Goal: Feedback & Contribution: Contribute content

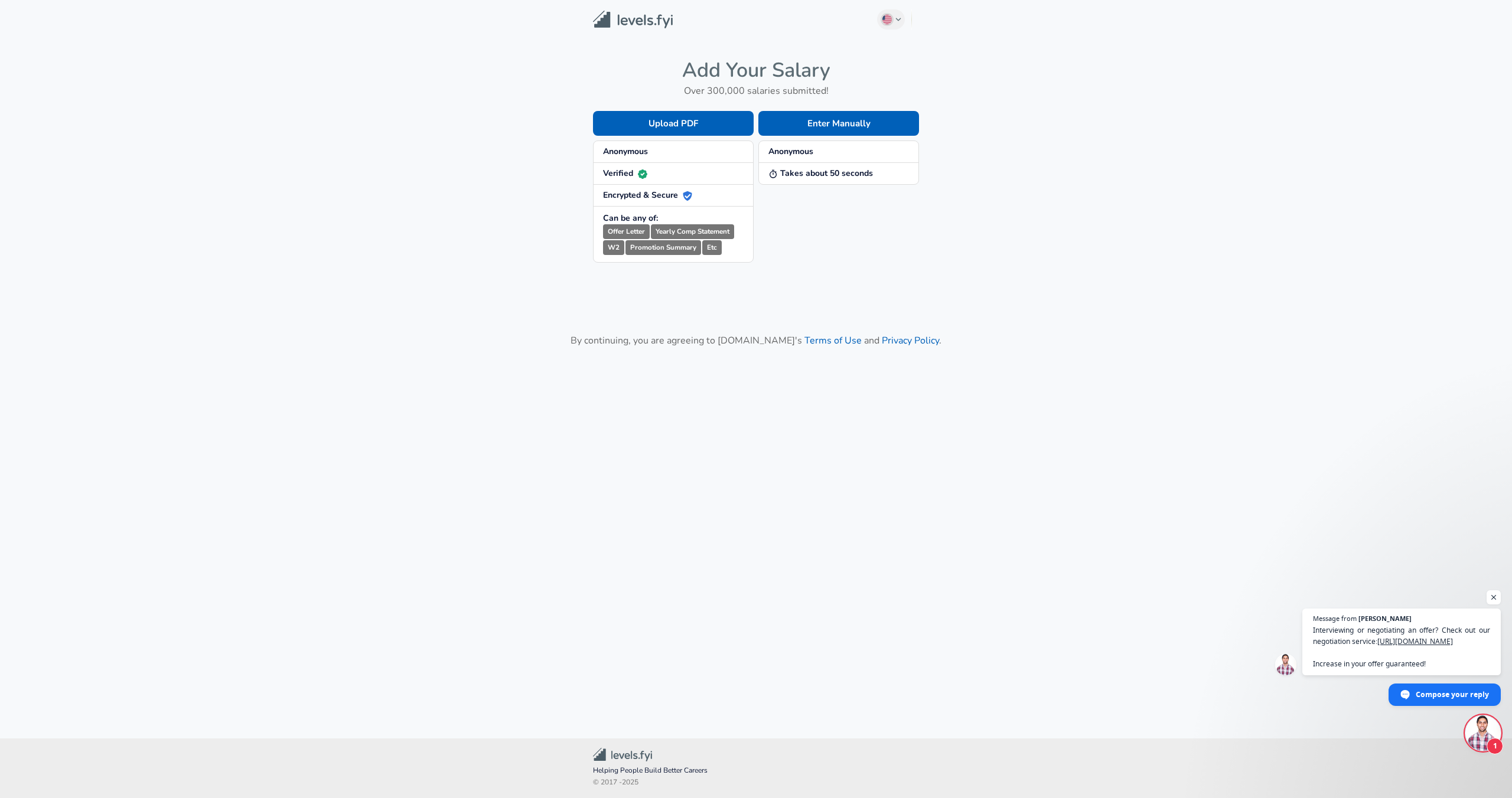
click at [624, 148] on strong "Anonymous" at bounding box center [625, 151] width 45 height 11
click at [629, 148] on strong "Anonymous" at bounding box center [625, 151] width 45 height 11
click at [890, 121] on button "Enter Manually" at bounding box center [839, 124] width 161 height 25
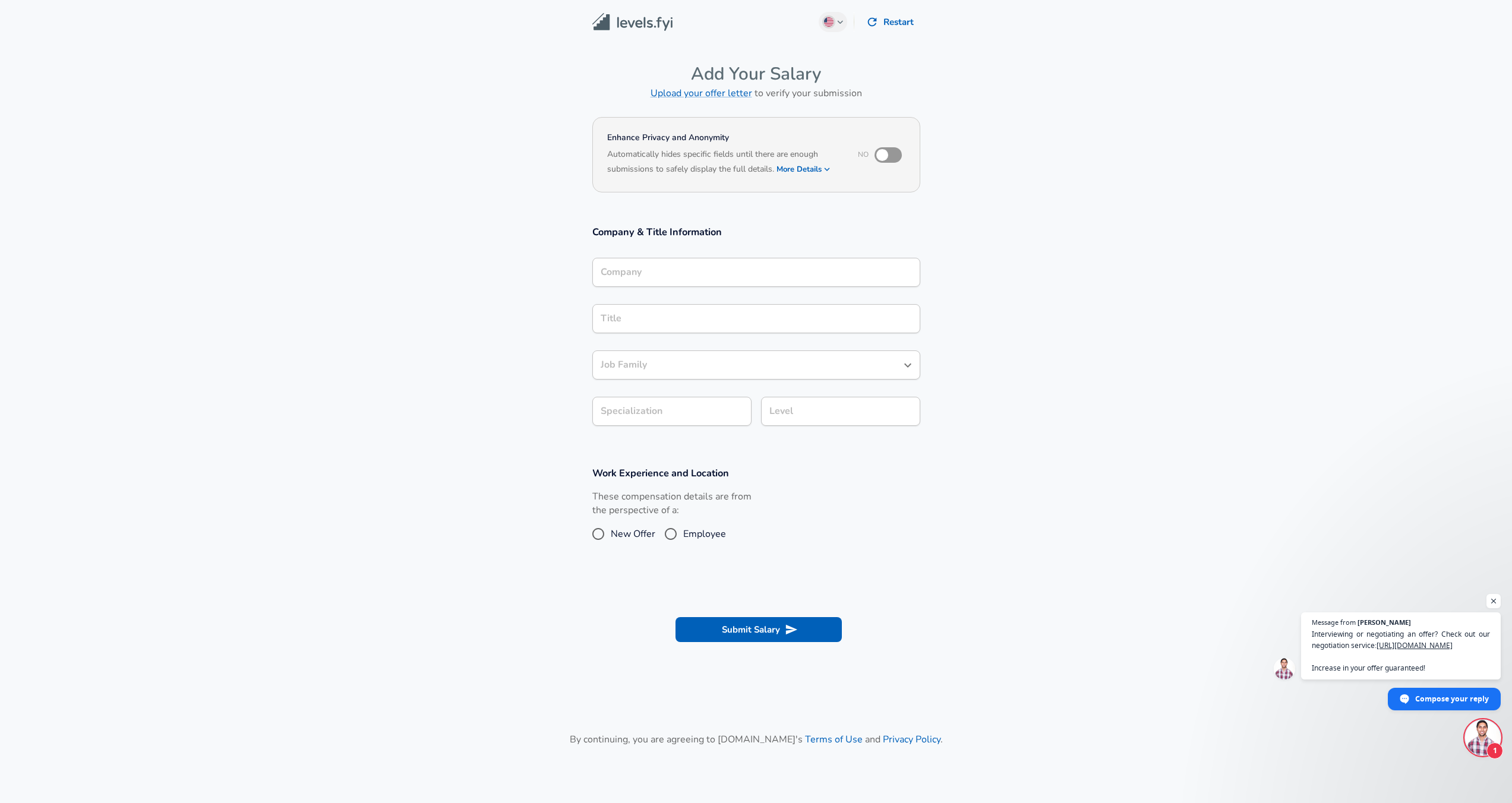
scroll to position [12, 0]
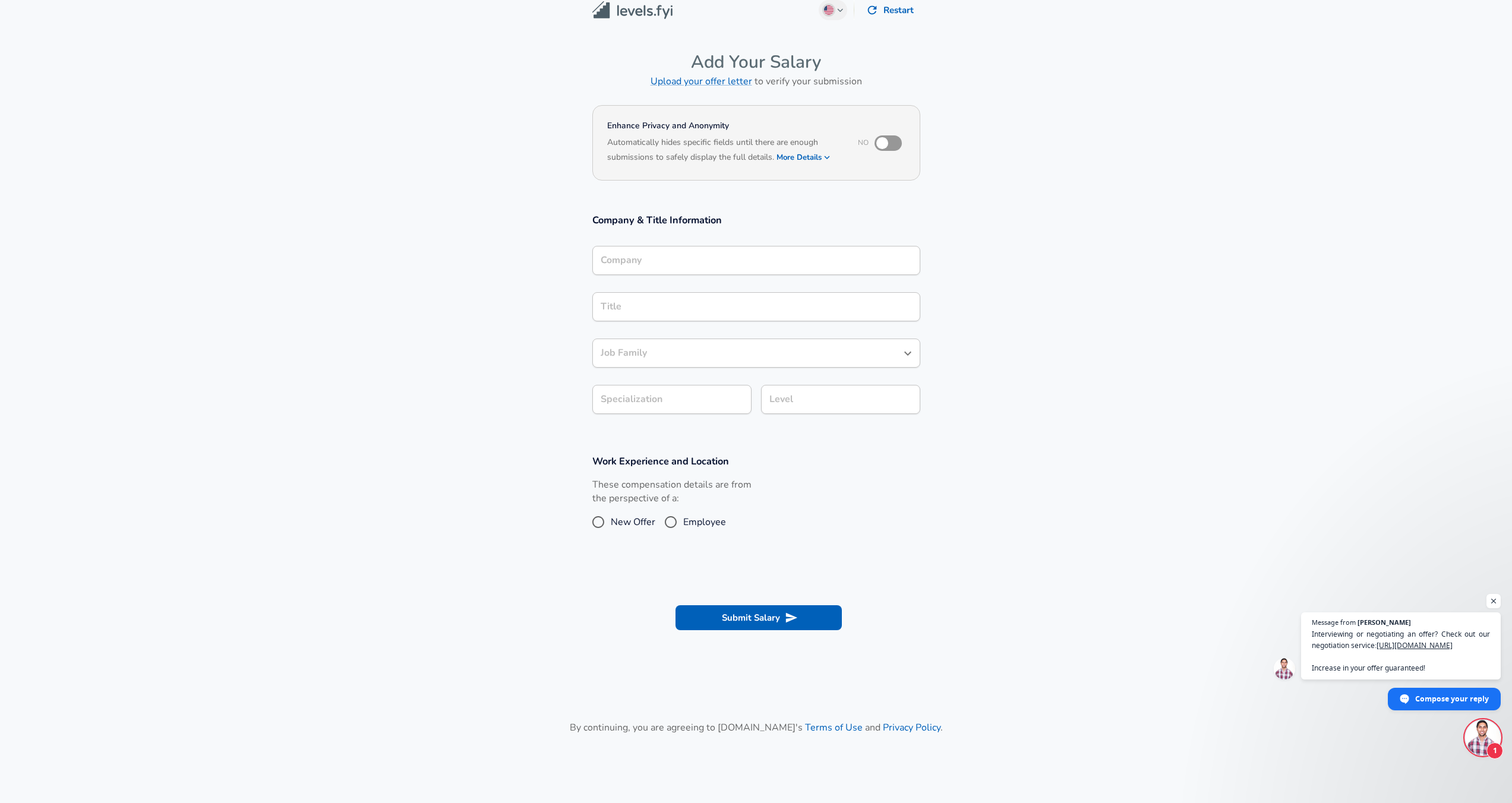
click at [789, 268] on input "Company" at bounding box center [756, 260] width 318 height 19
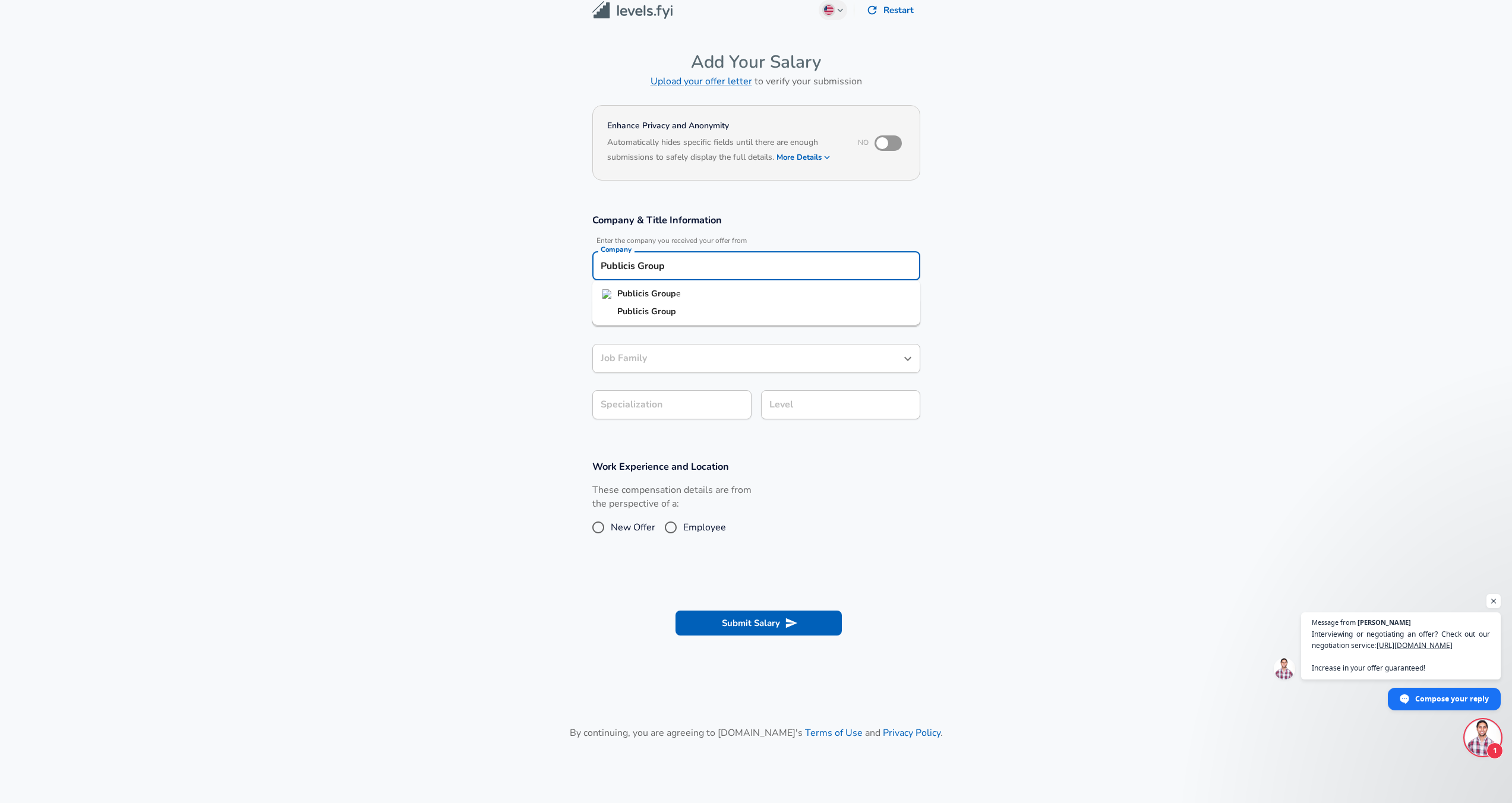
click at [807, 282] on ul "Publicis Group e Publicis Group" at bounding box center [757, 303] width 328 height 44
click at [799, 285] on li "Publicis Group e" at bounding box center [757, 294] width 328 height 18
type input "Publicis Groupe"
click at [723, 310] on input "Title" at bounding box center [756, 312] width 318 height 19
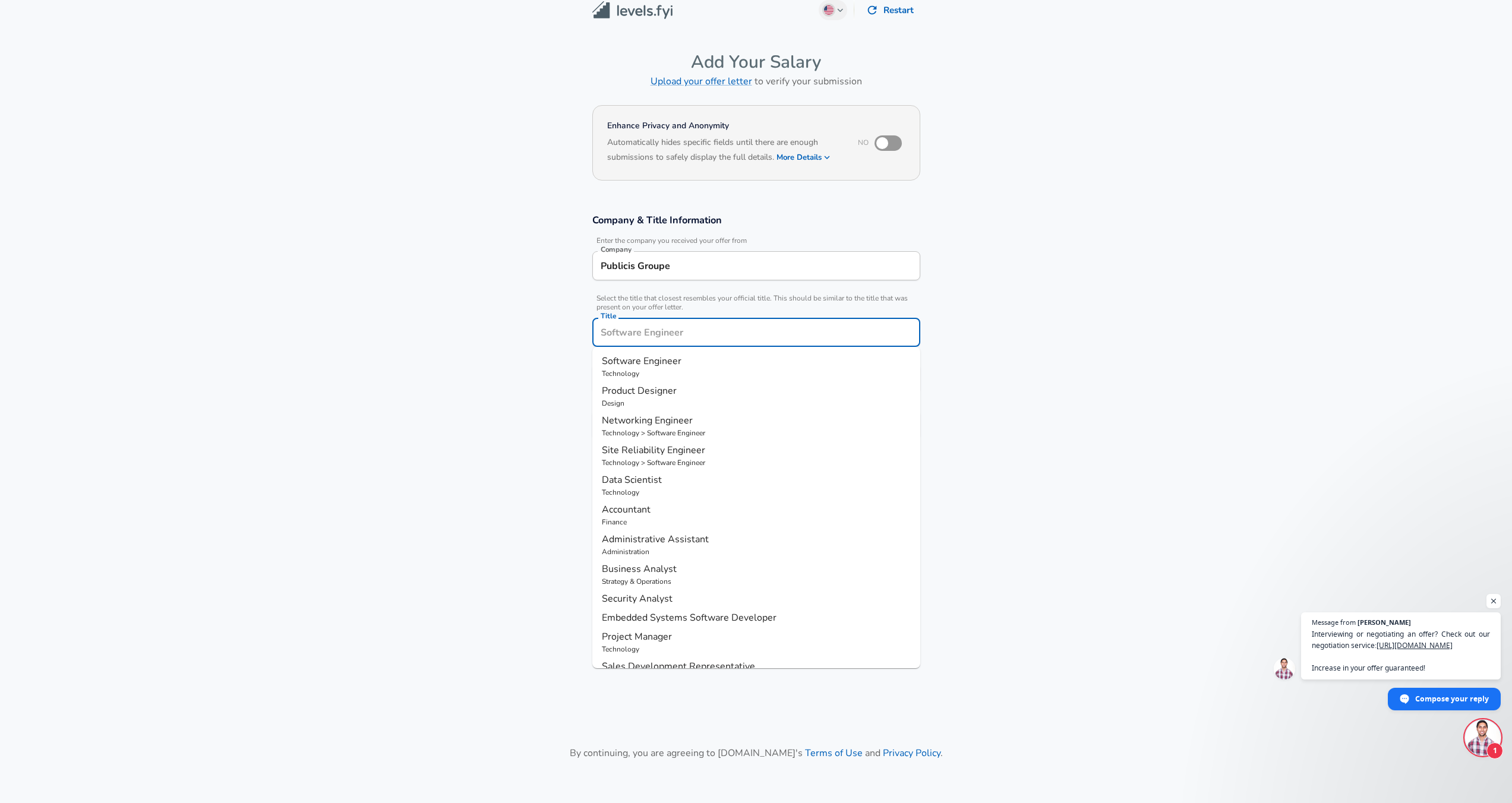
scroll to position [35, 0]
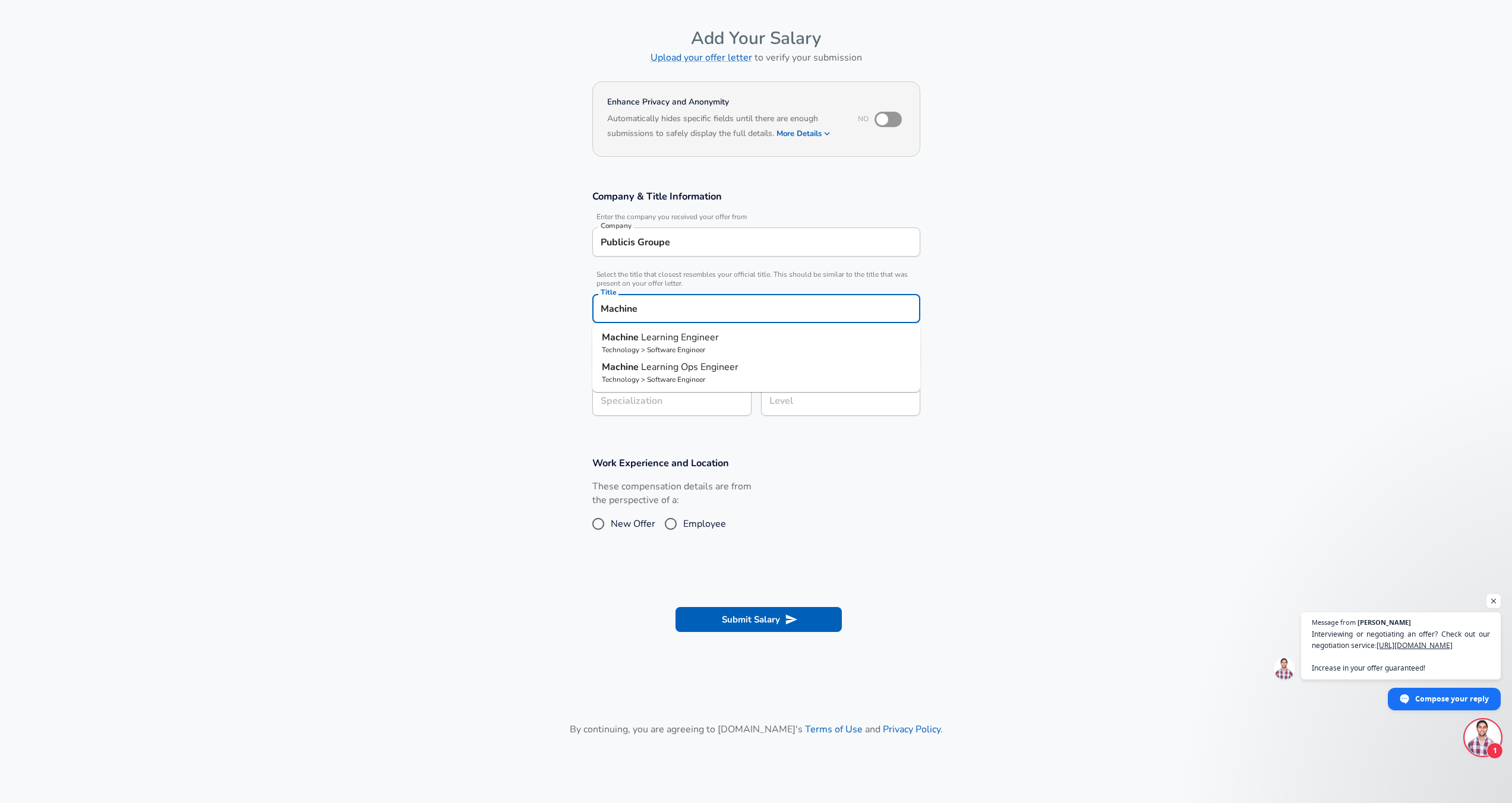
click at [716, 334] on span "Learning Engineer" at bounding box center [680, 337] width 78 height 13
type input "Machine Learning Engineer"
type input "ML / AI"
type input "Software Engineer"
click at [748, 308] on input "Machine Learning Engineer" at bounding box center [756, 308] width 318 height 19
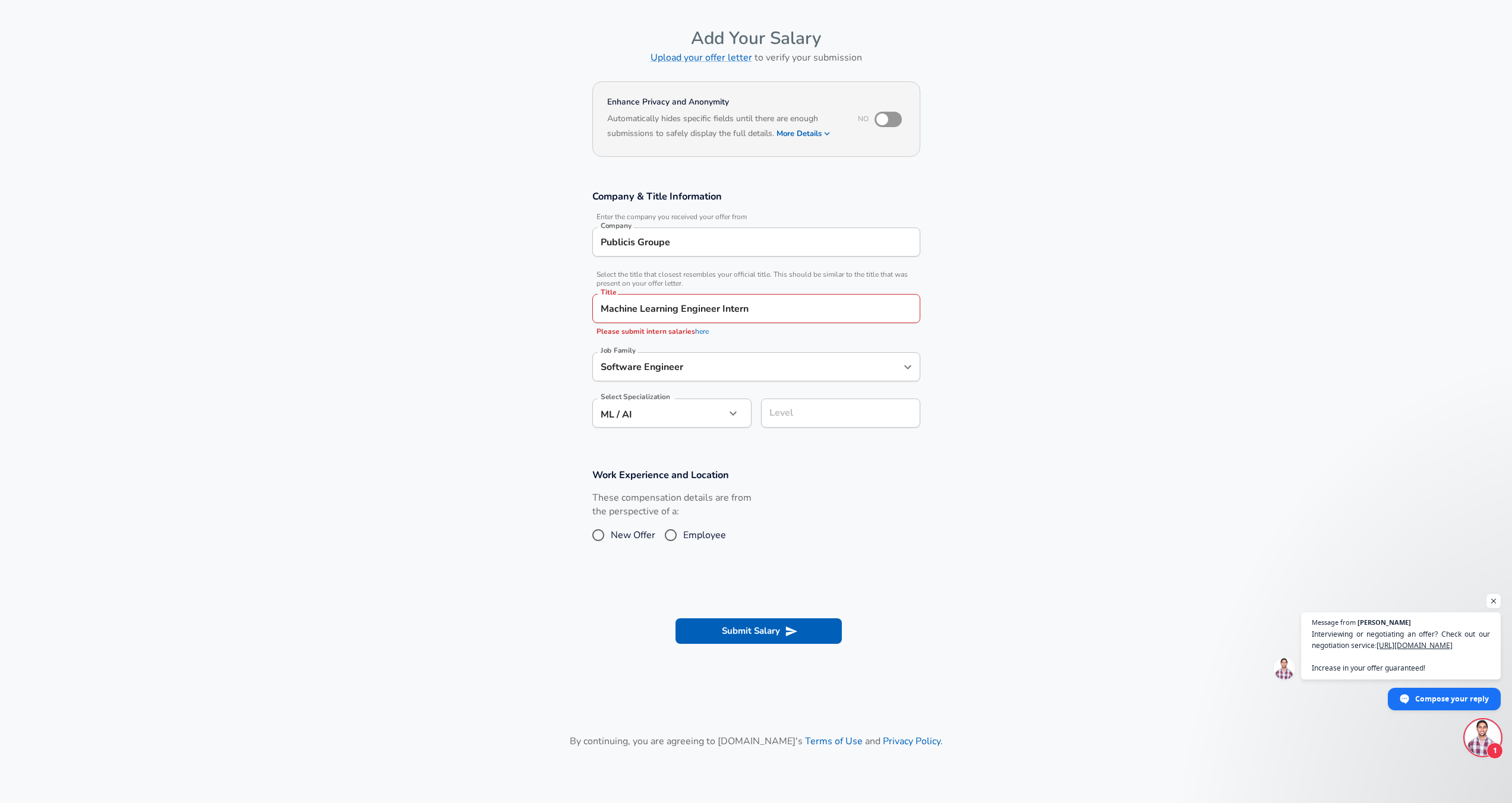
click at [969, 382] on section "Company & Title Information Enter the company you received your offer from Comp…" at bounding box center [756, 315] width 1512 height 279
click at [699, 329] on link "here" at bounding box center [702, 331] width 14 height 10
click at [766, 313] on input "Machine Learning Engineer Intern" at bounding box center [756, 308] width 318 height 19
type input "Machine Learning Engineer"
click at [1051, 334] on section "Company & Title Information Enter the company you received your offer from Comp…" at bounding box center [756, 315] width 1512 height 279
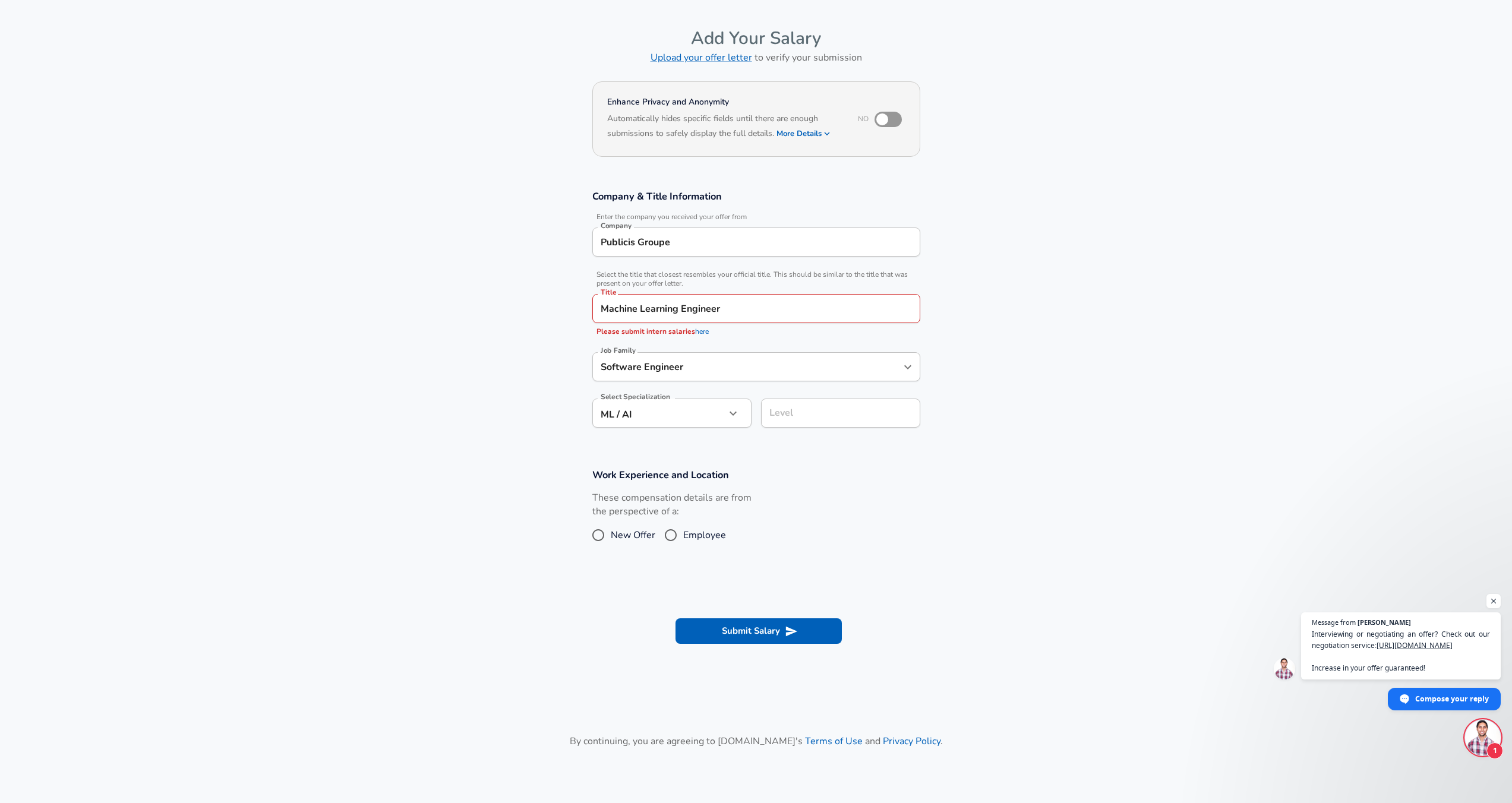
click at [802, 424] on div "Level" at bounding box center [840, 413] width 159 height 29
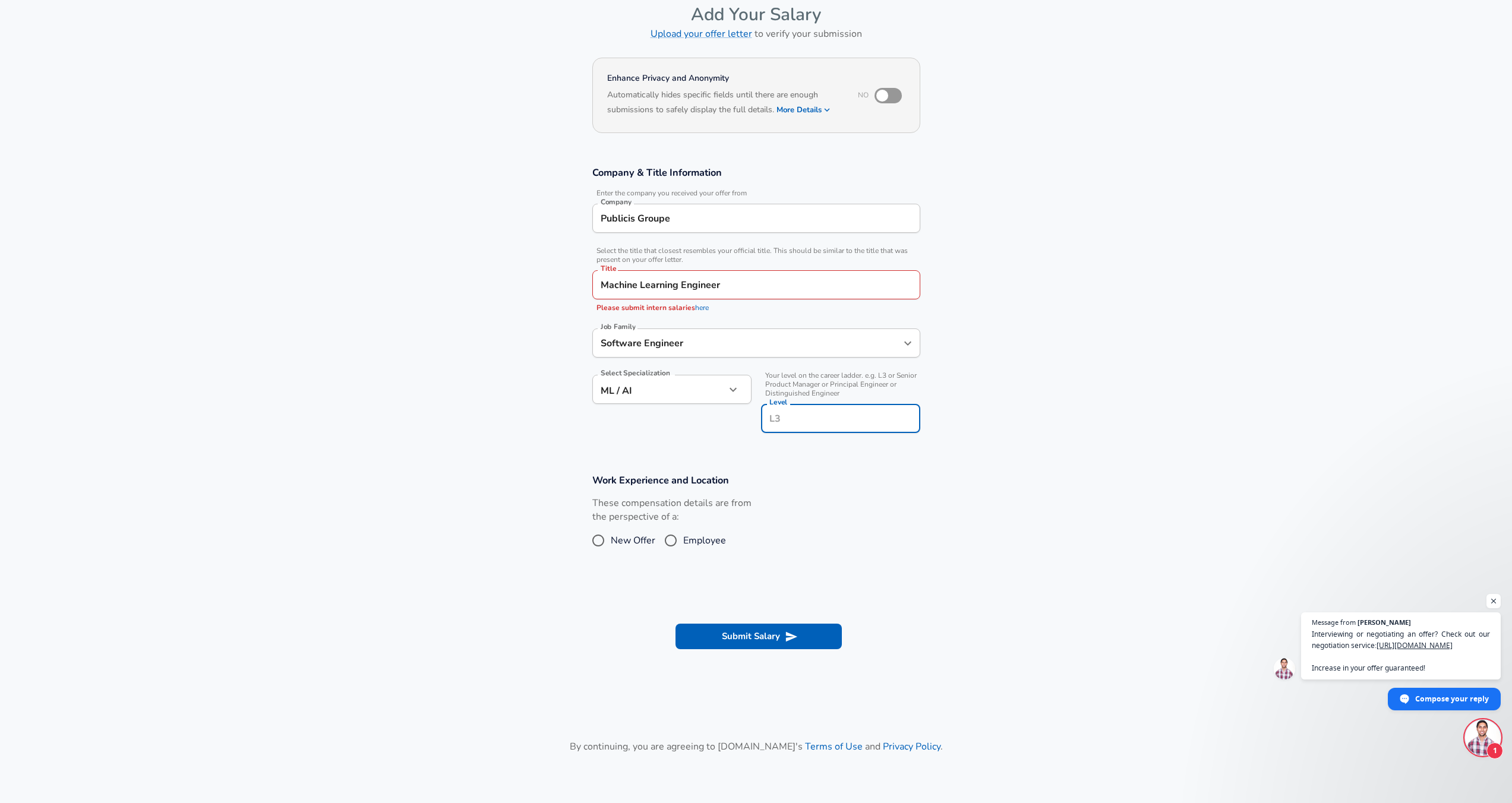
click at [810, 450] on section "Company & Title Information Enter the company you received your offer from Comp…" at bounding box center [756, 306] width 1512 height 308
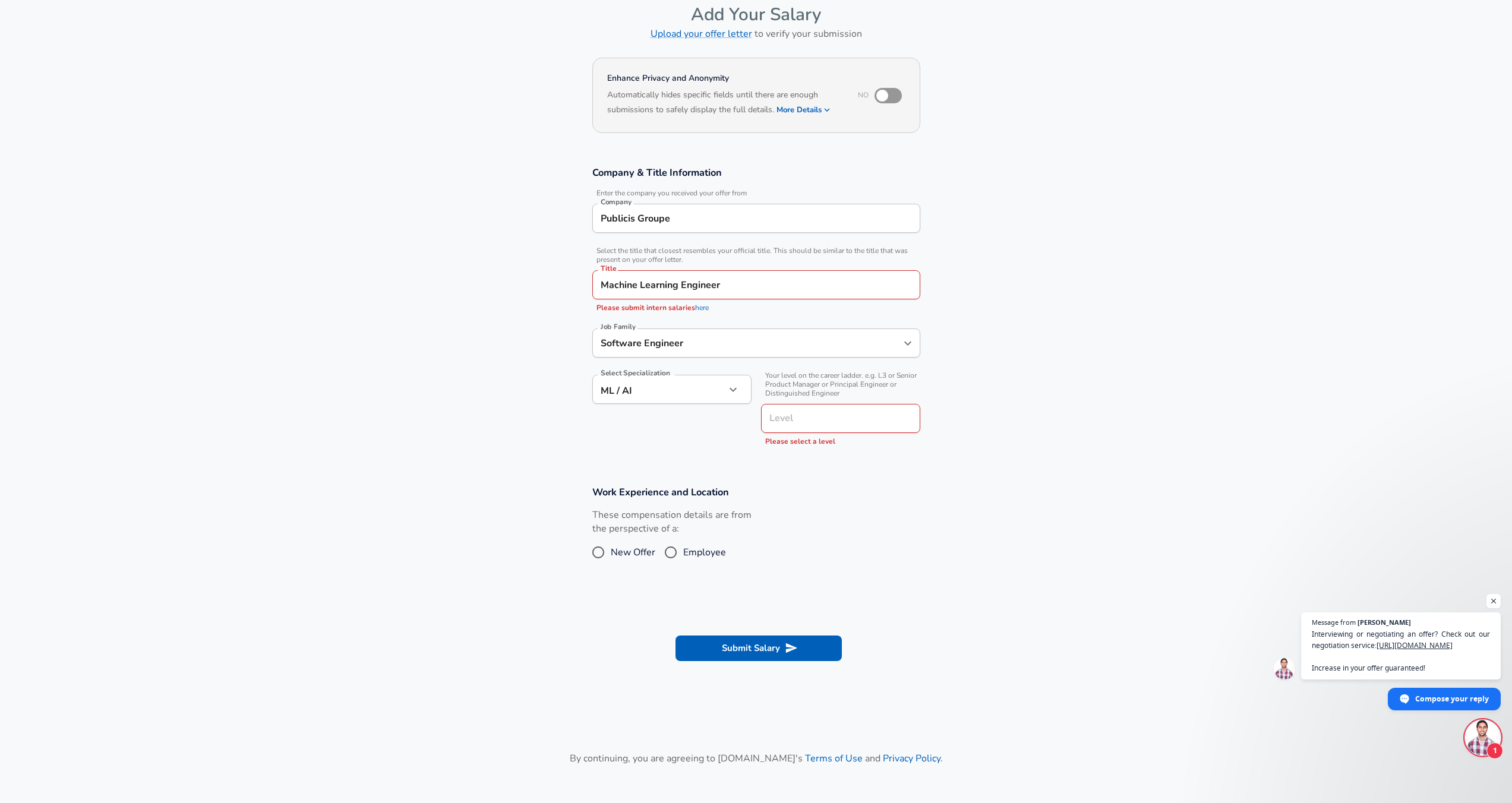
click at [804, 431] on div "Level" at bounding box center [840, 418] width 159 height 29
type input "L2"
click at [962, 473] on section "Work Experience and Location These compensation details are from the perspectiv…" at bounding box center [756, 531] width 1512 height 119
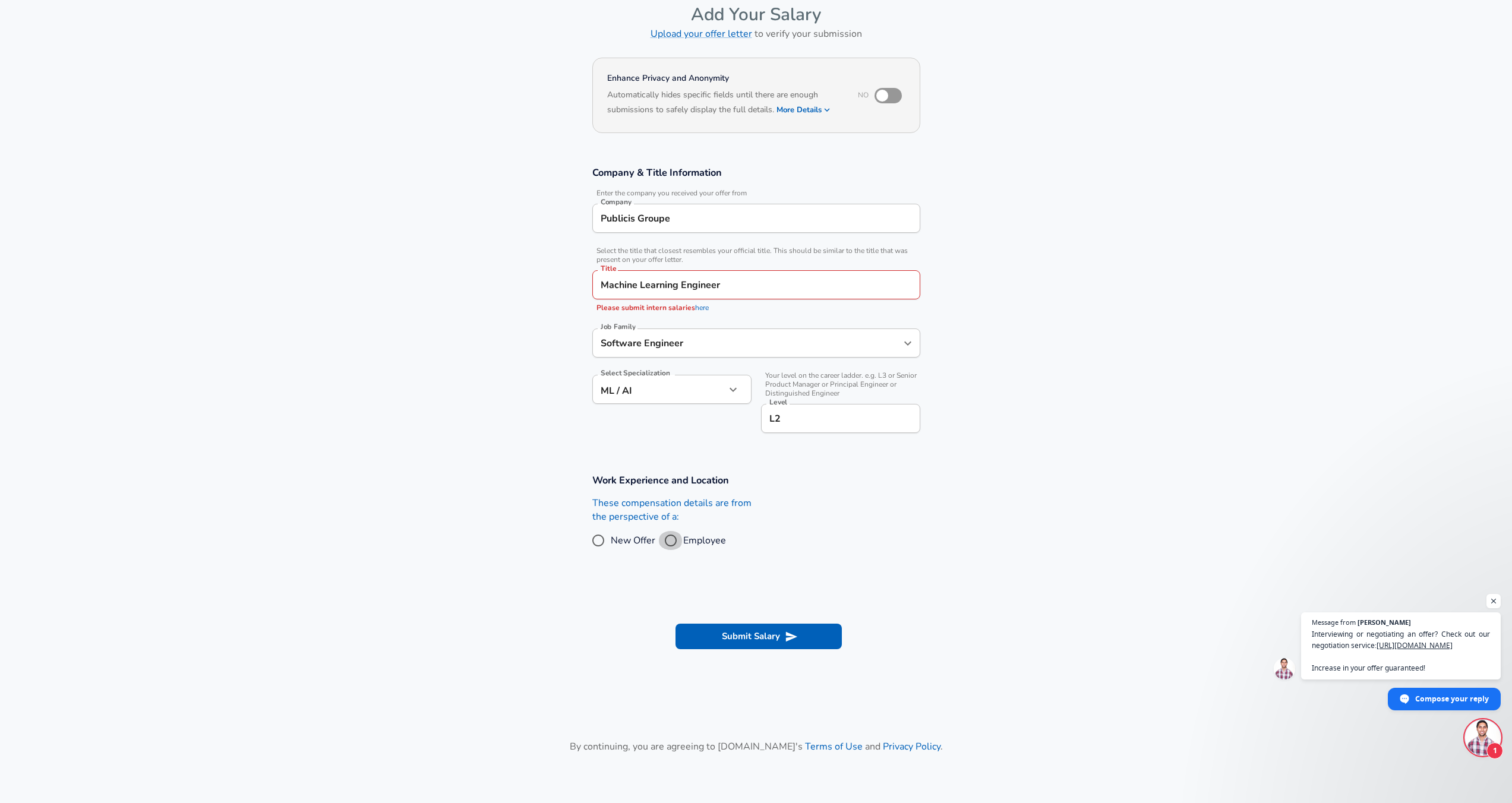
click at [666, 539] on input "Employee" at bounding box center [671, 540] width 25 height 19
radio input "true"
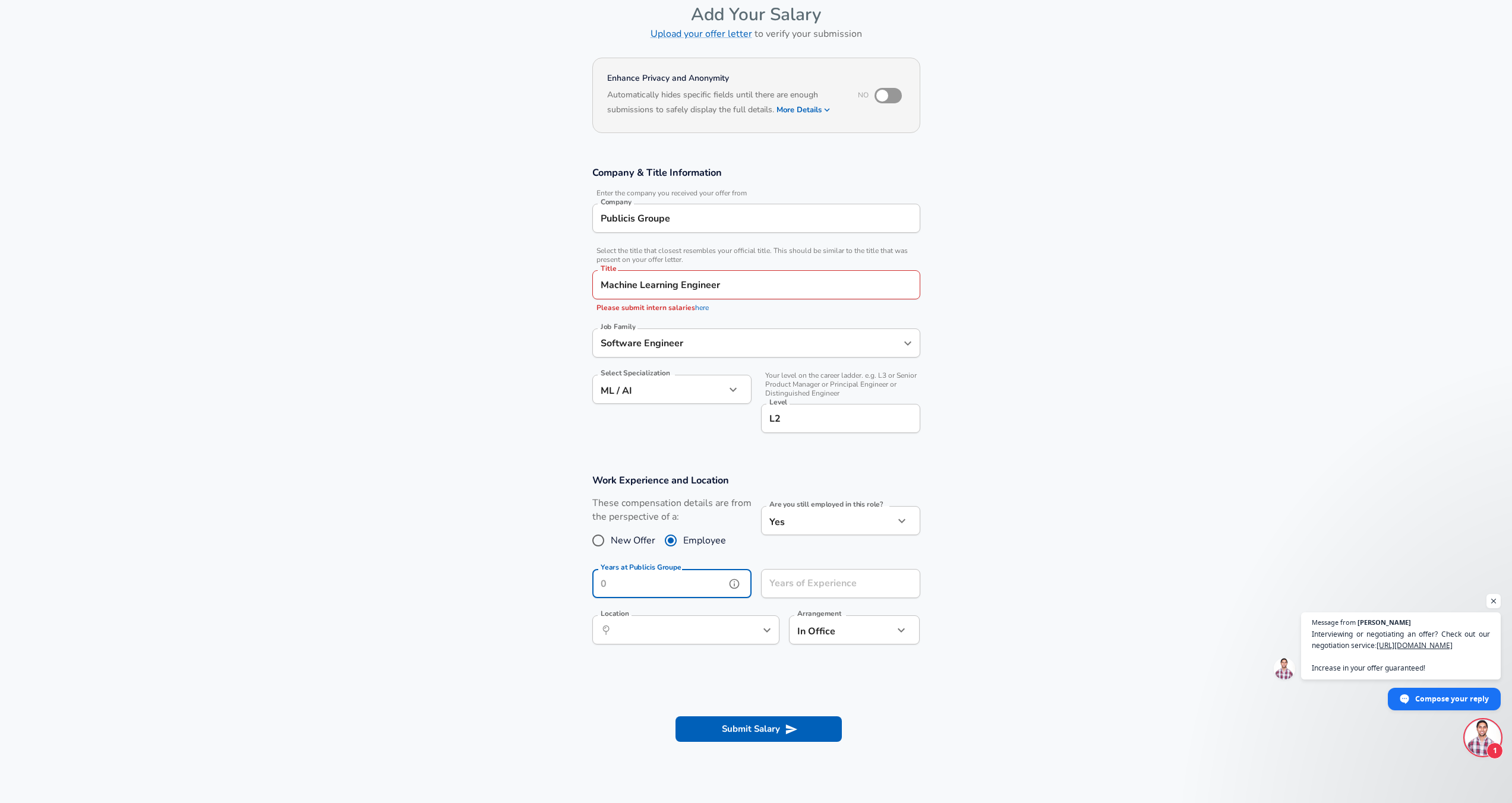
click at [692, 588] on input "Years at Publicis Groupe" at bounding box center [659, 583] width 133 height 29
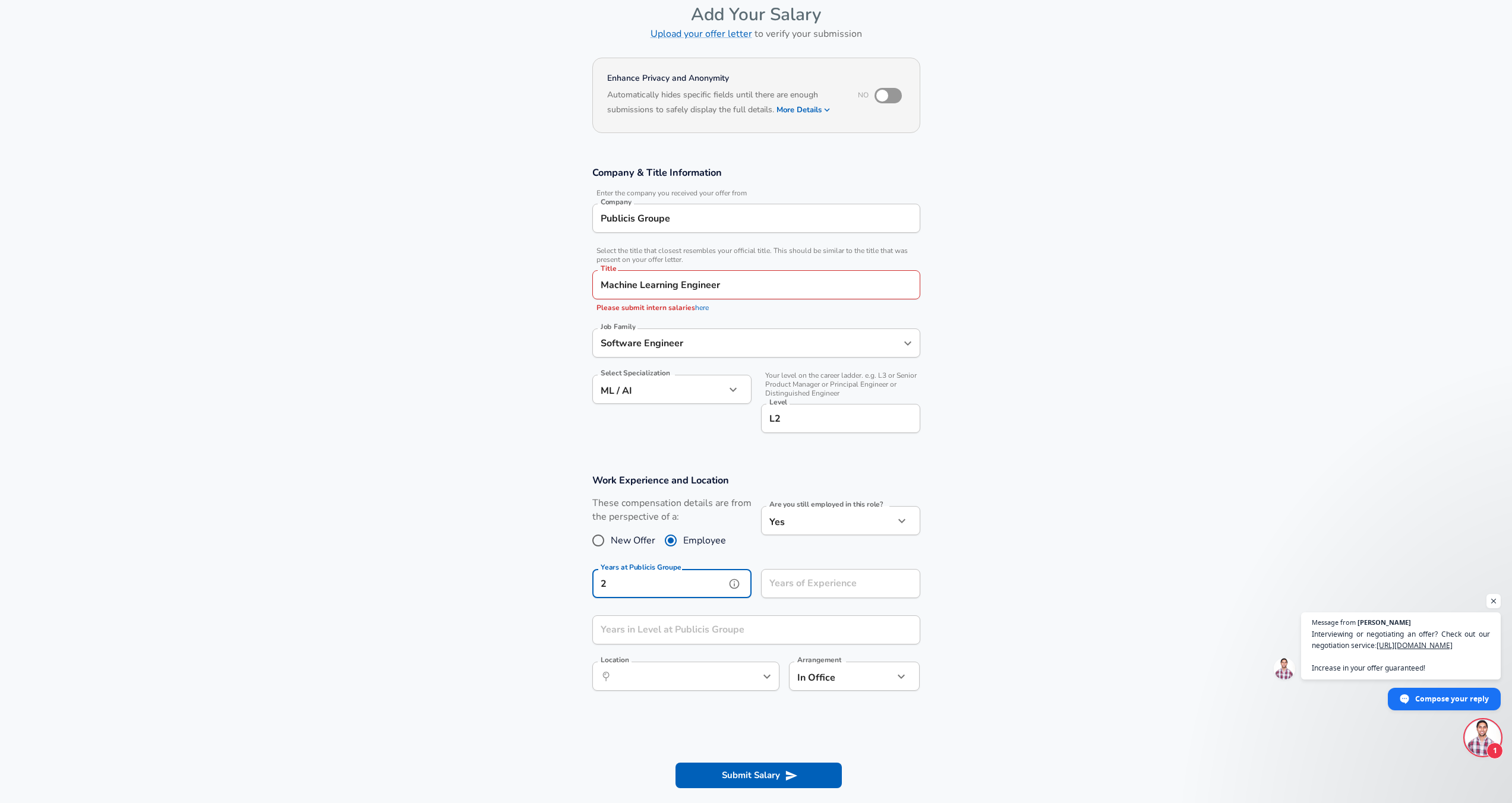
type input "2"
click at [788, 593] on input "Years of Experience" at bounding box center [828, 583] width 133 height 29
type input "4"
click at [716, 627] on input "Years in Level at Publicis Groupe" at bounding box center [743, 630] width 302 height 29
type input "2"
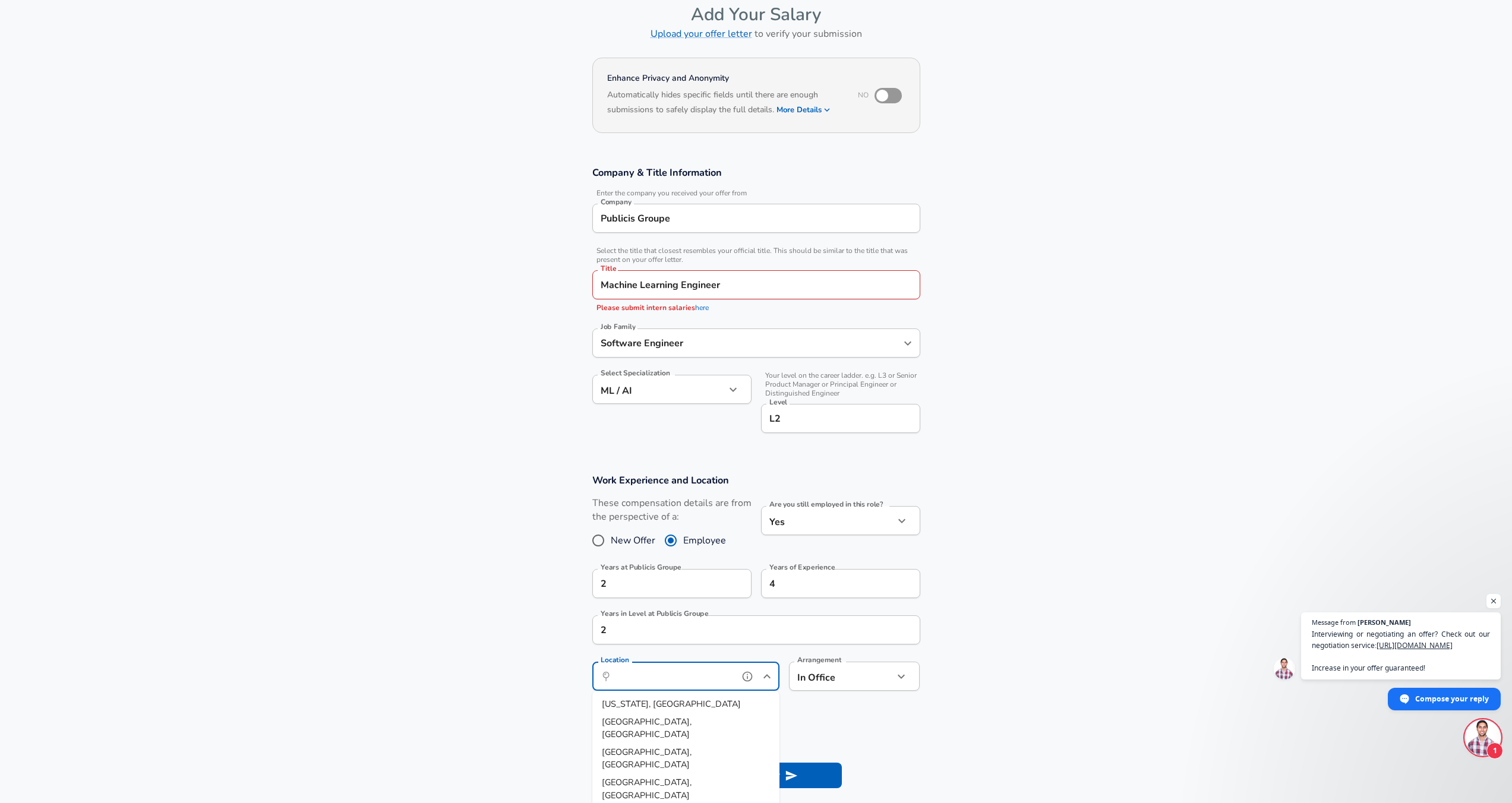
click at [691, 683] on input "Location" at bounding box center [673, 676] width 122 height 19
click at [657, 772] on li "[GEOGRAPHIC_DATA], [GEOGRAPHIC_DATA]" at bounding box center [686, 787] width 187 height 31
type input "[GEOGRAPHIC_DATA], [GEOGRAPHIC_DATA]"
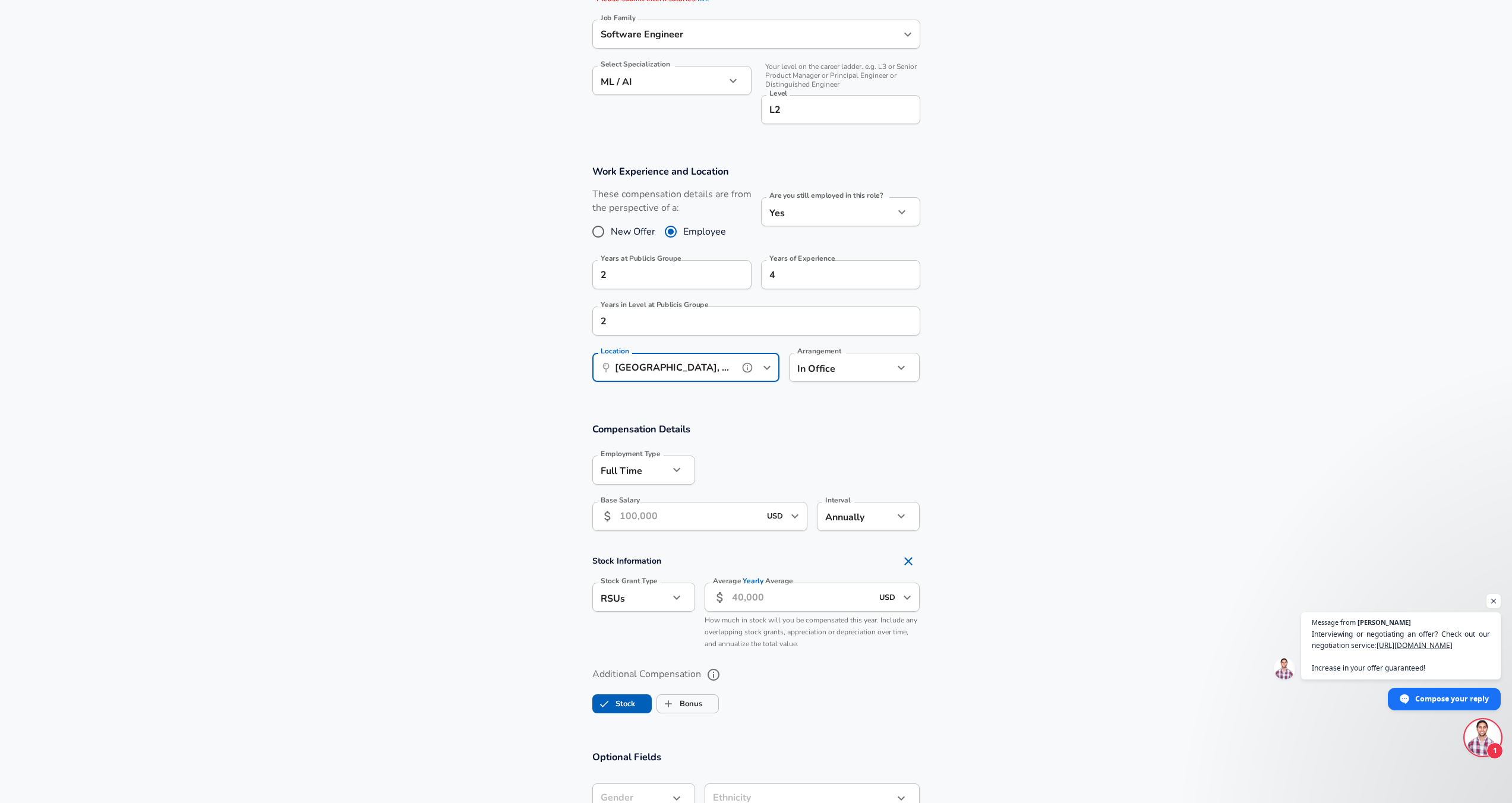
scroll to position [375, 0]
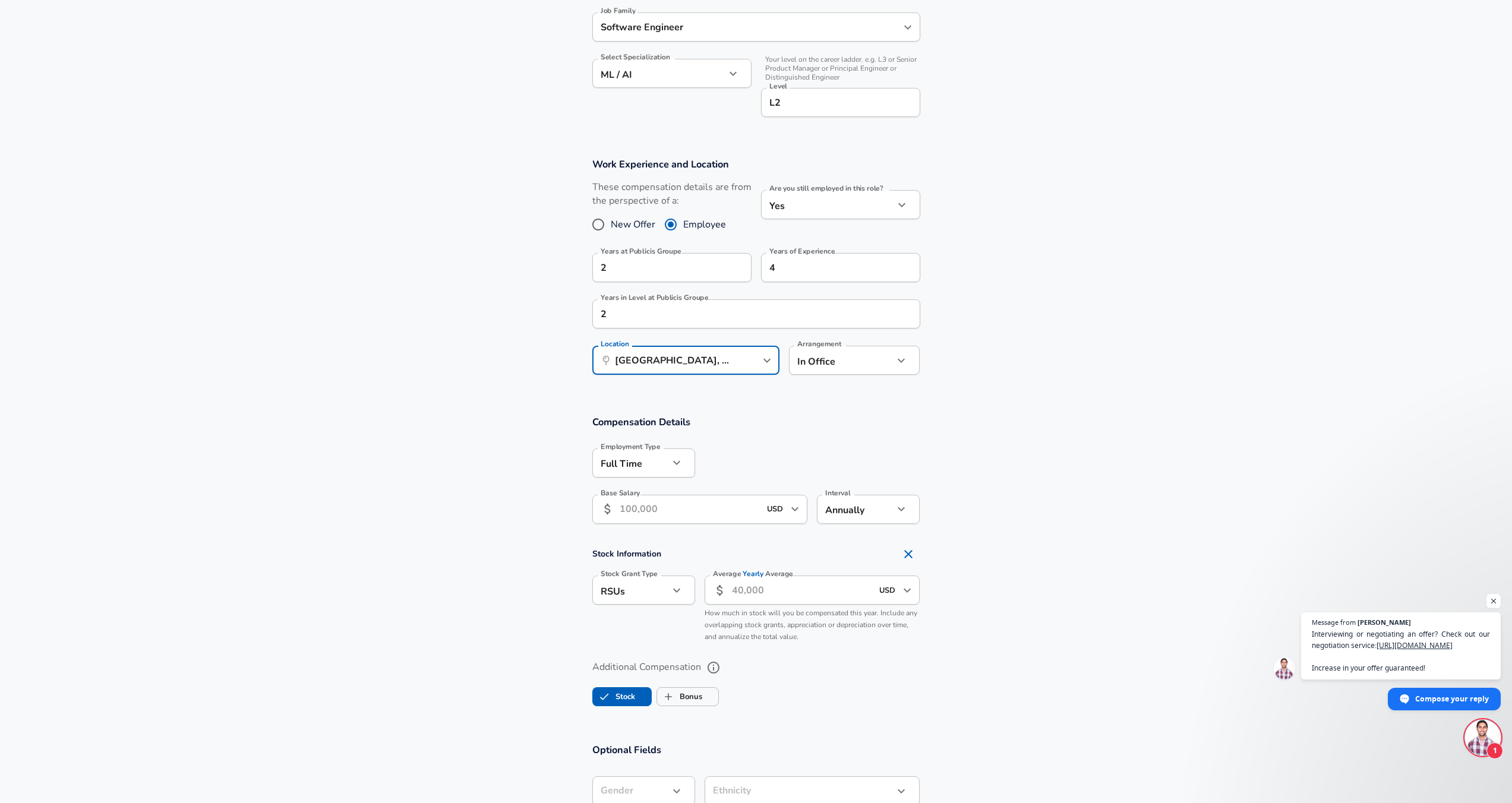
click at [725, 510] on input "Base Salary" at bounding box center [690, 509] width 141 height 29
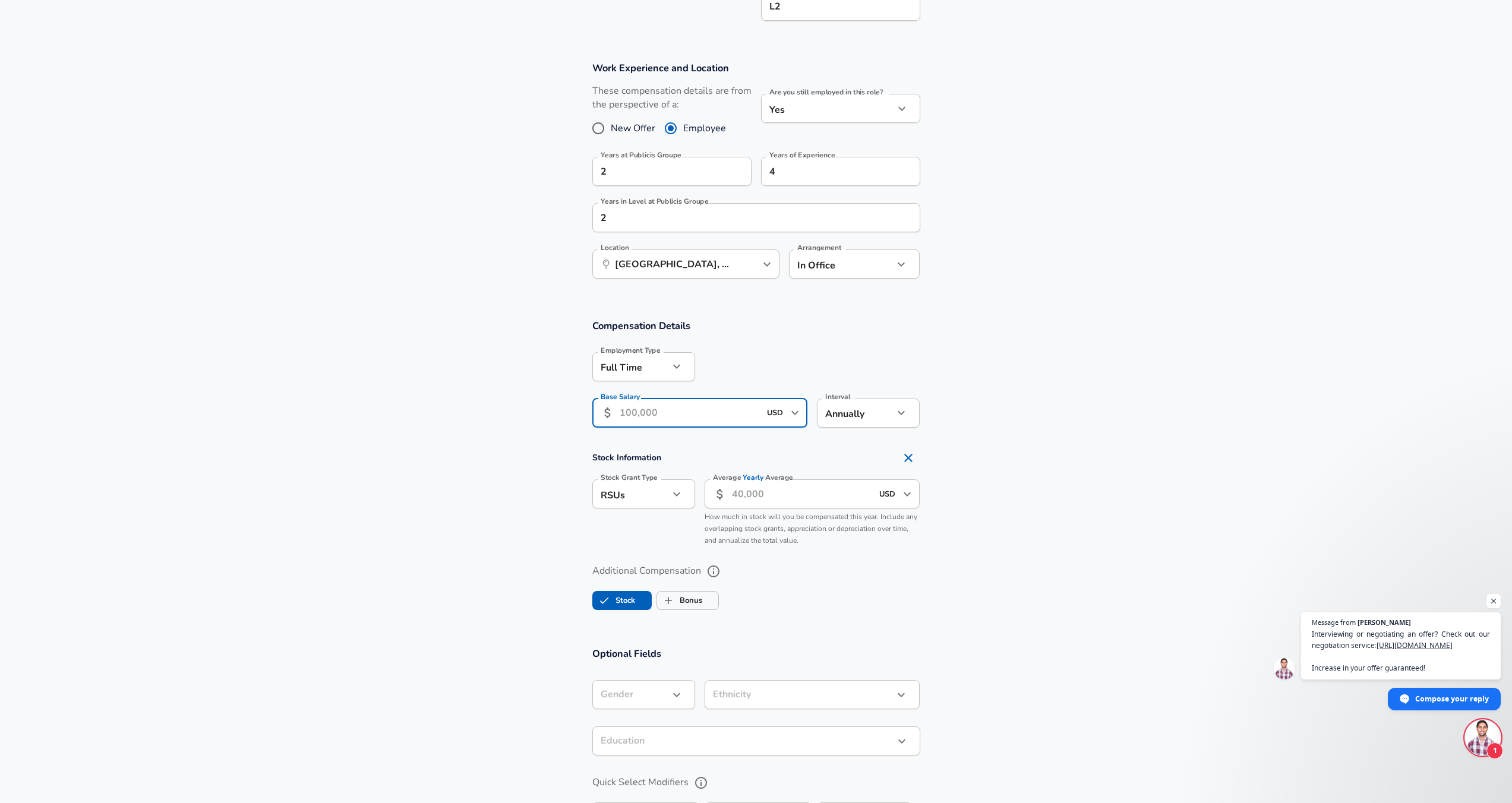
scroll to position [491, 0]
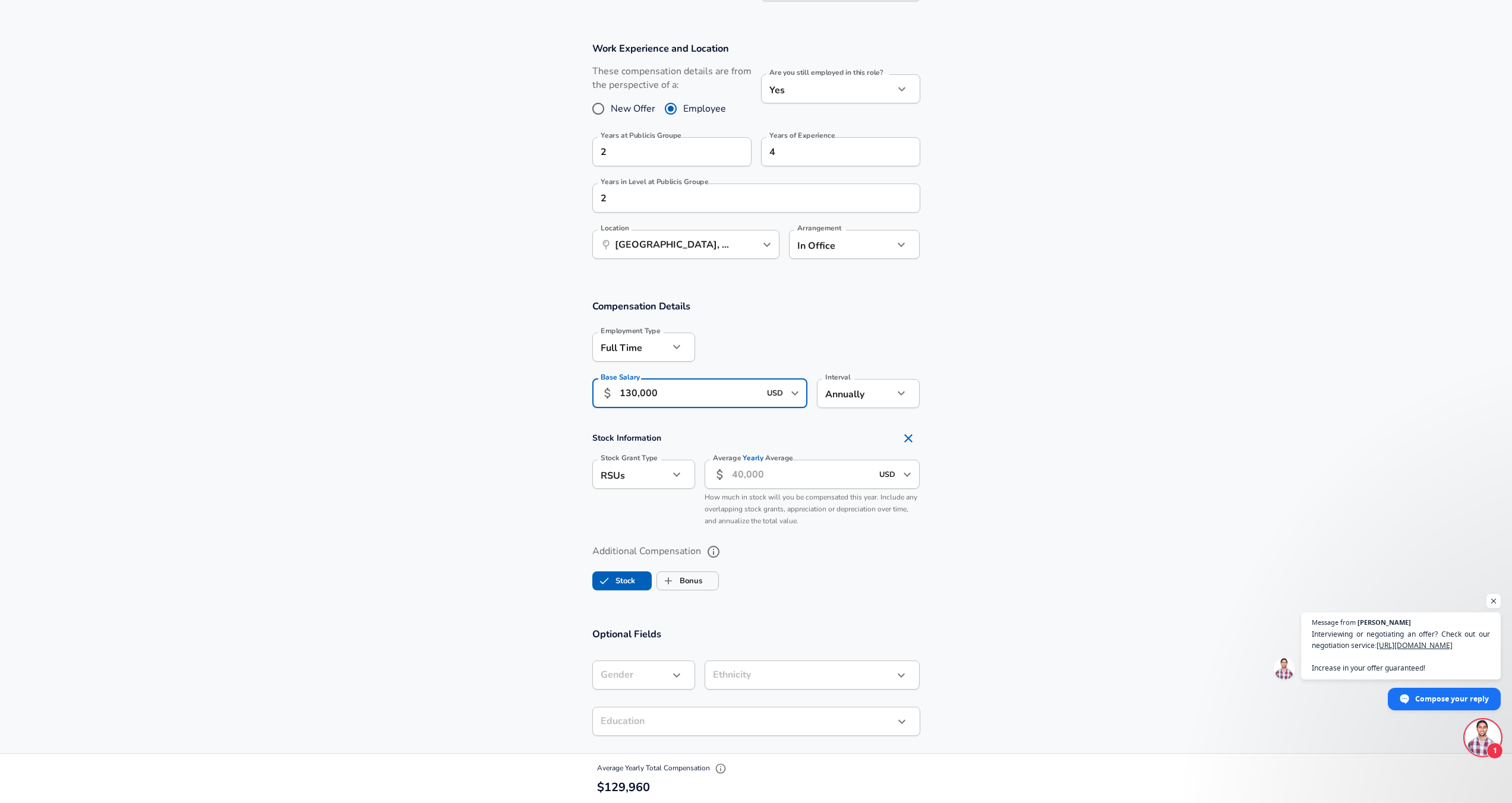
type input "130,000"
click at [1044, 543] on section "Additional Compensation Stock Bonus" at bounding box center [756, 563] width 1512 height 63
click at [912, 439] on icon "Remove Section" at bounding box center [908, 438] width 15 height 15
checkbox input "false"
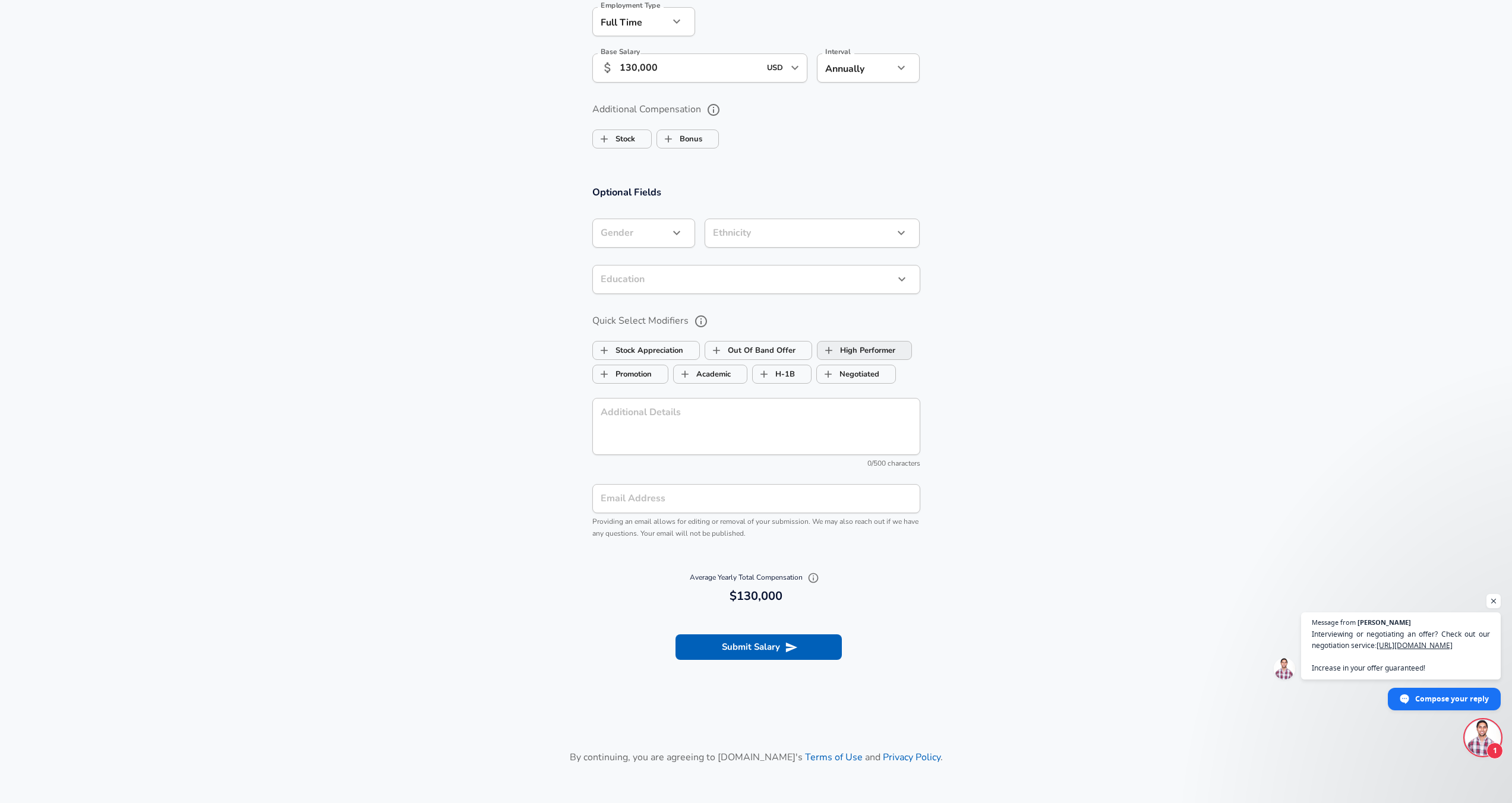
scroll to position [834, 0]
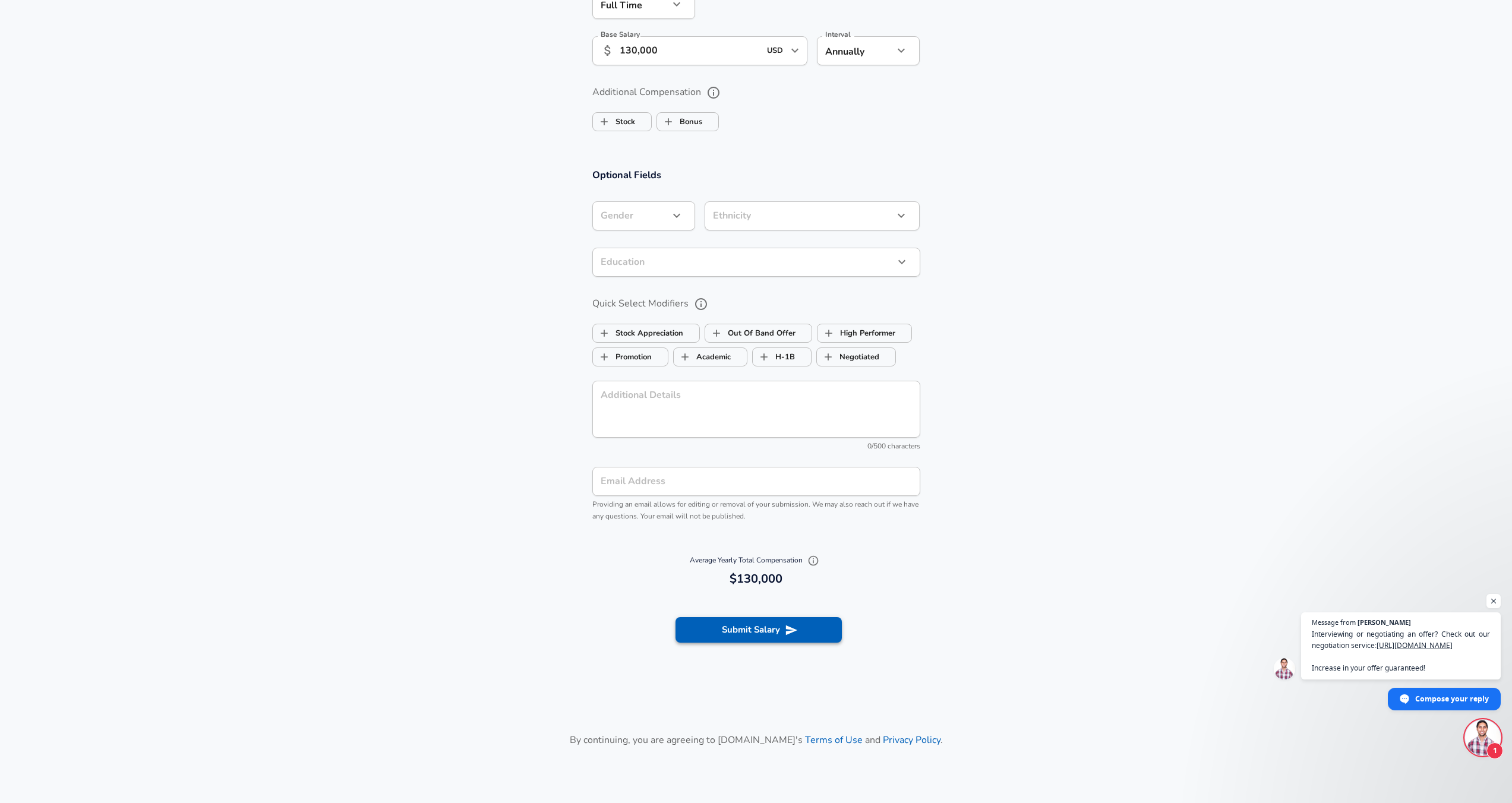
click at [780, 626] on button "Submit Salary" at bounding box center [758, 629] width 166 height 25
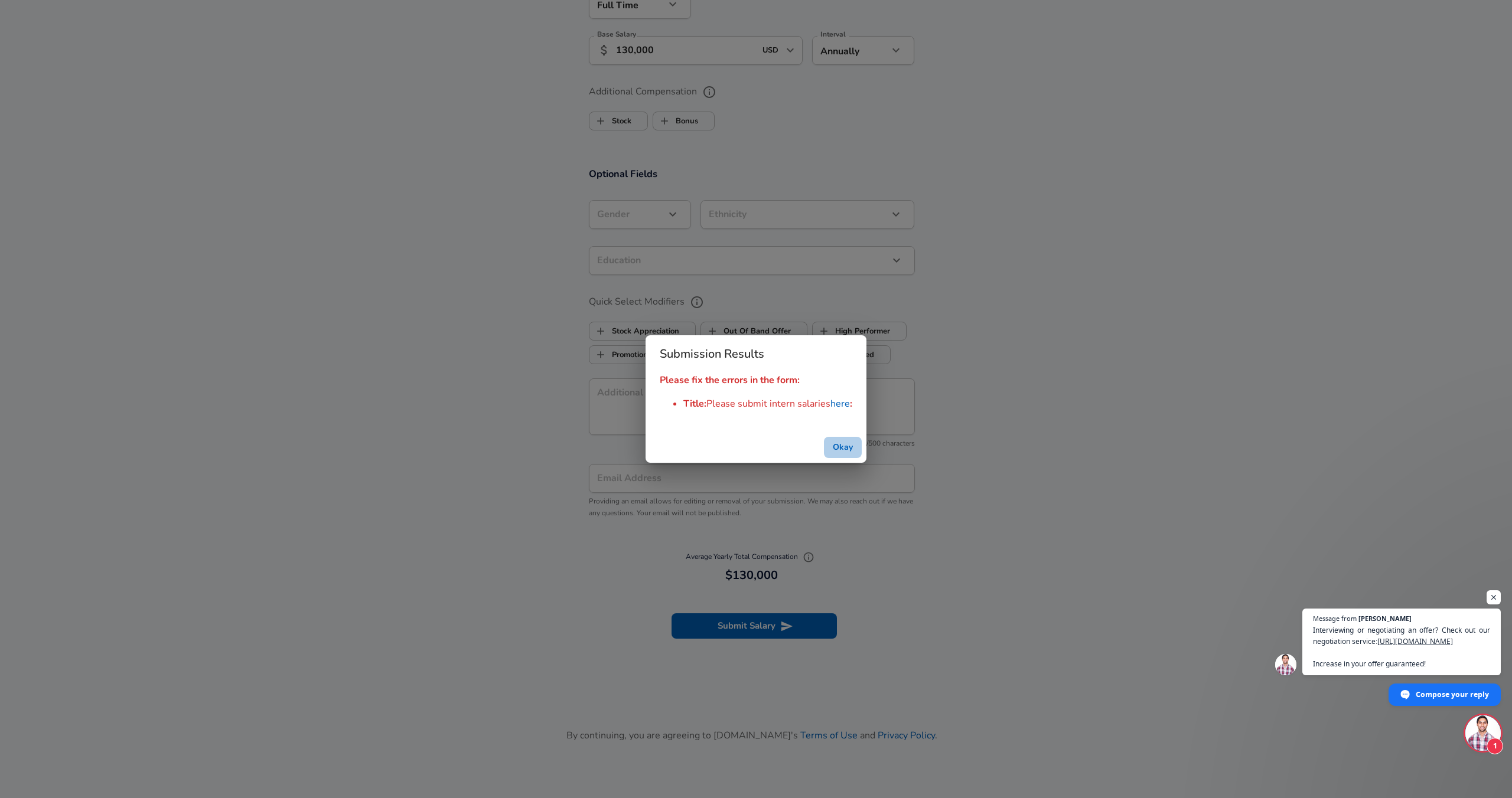
click at [854, 451] on button "Okay" at bounding box center [843, 448] width 38 height 22
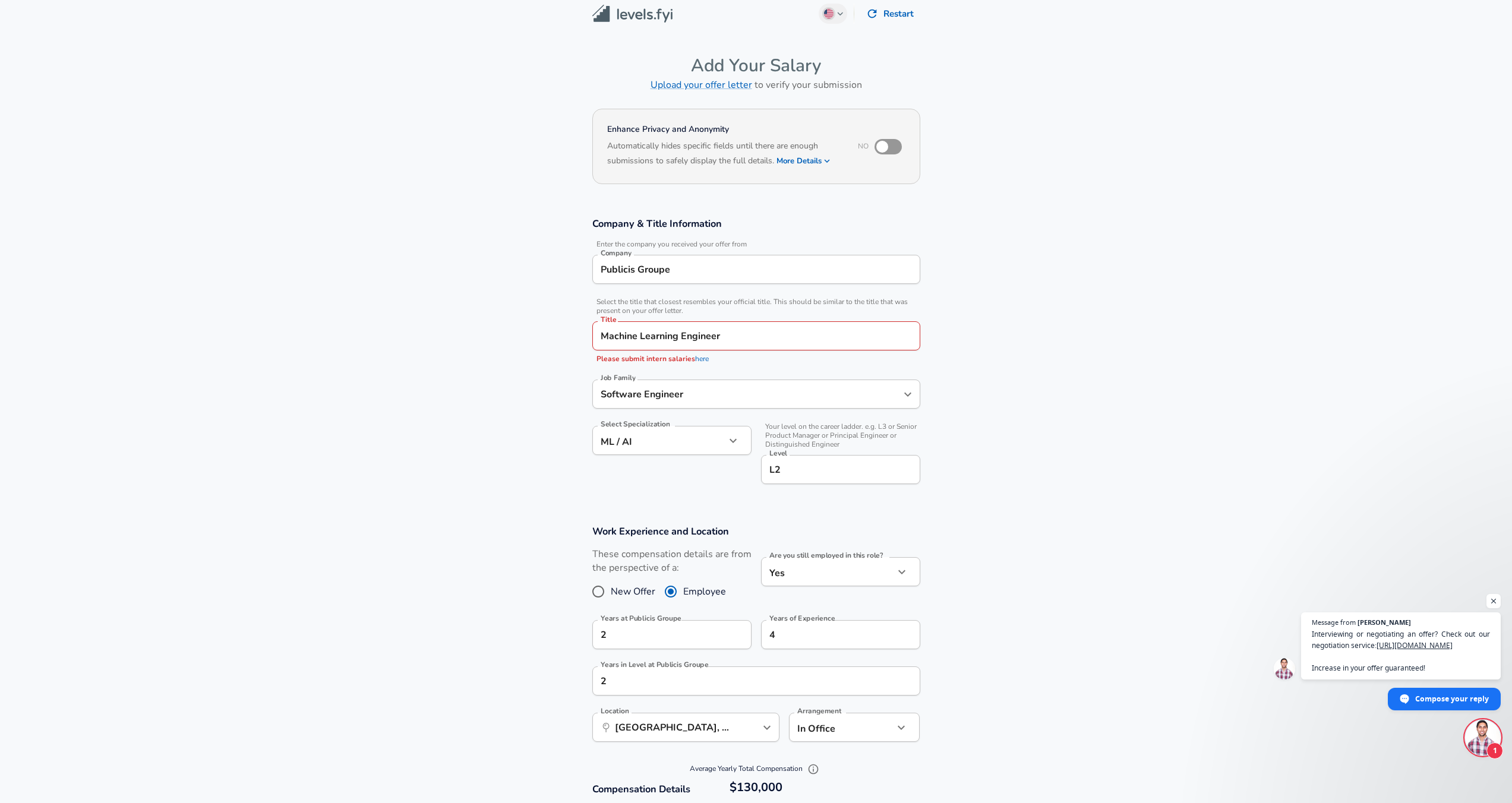
scroll to position [0, 0]
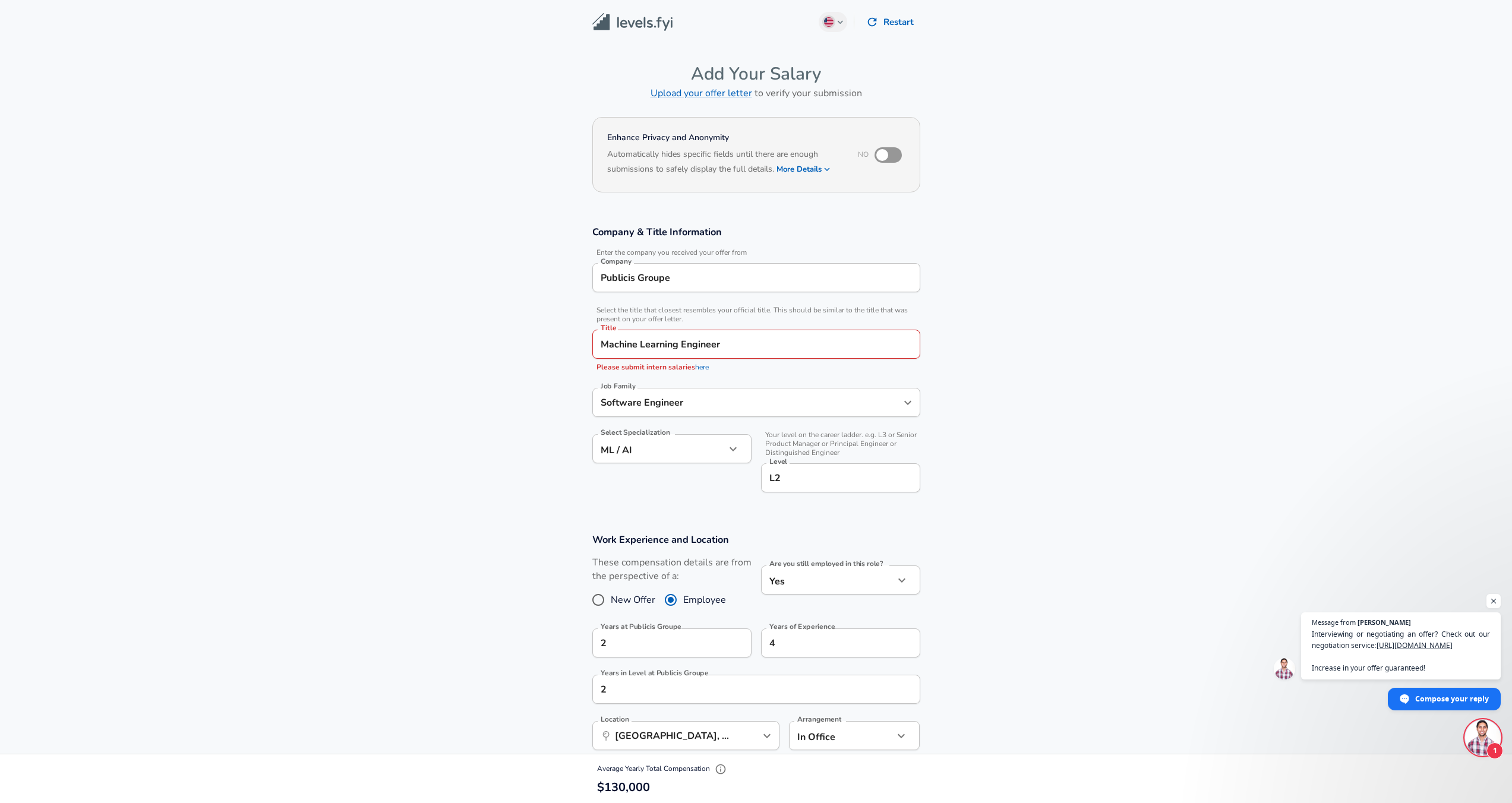
click at [765, 348] on input "Machine Learning Engineer" at bounding box center [756, 344] width 318 height 19
click at [702, 376] on strong "Engineer" at bounding box center [702, 373] width 39 height 13
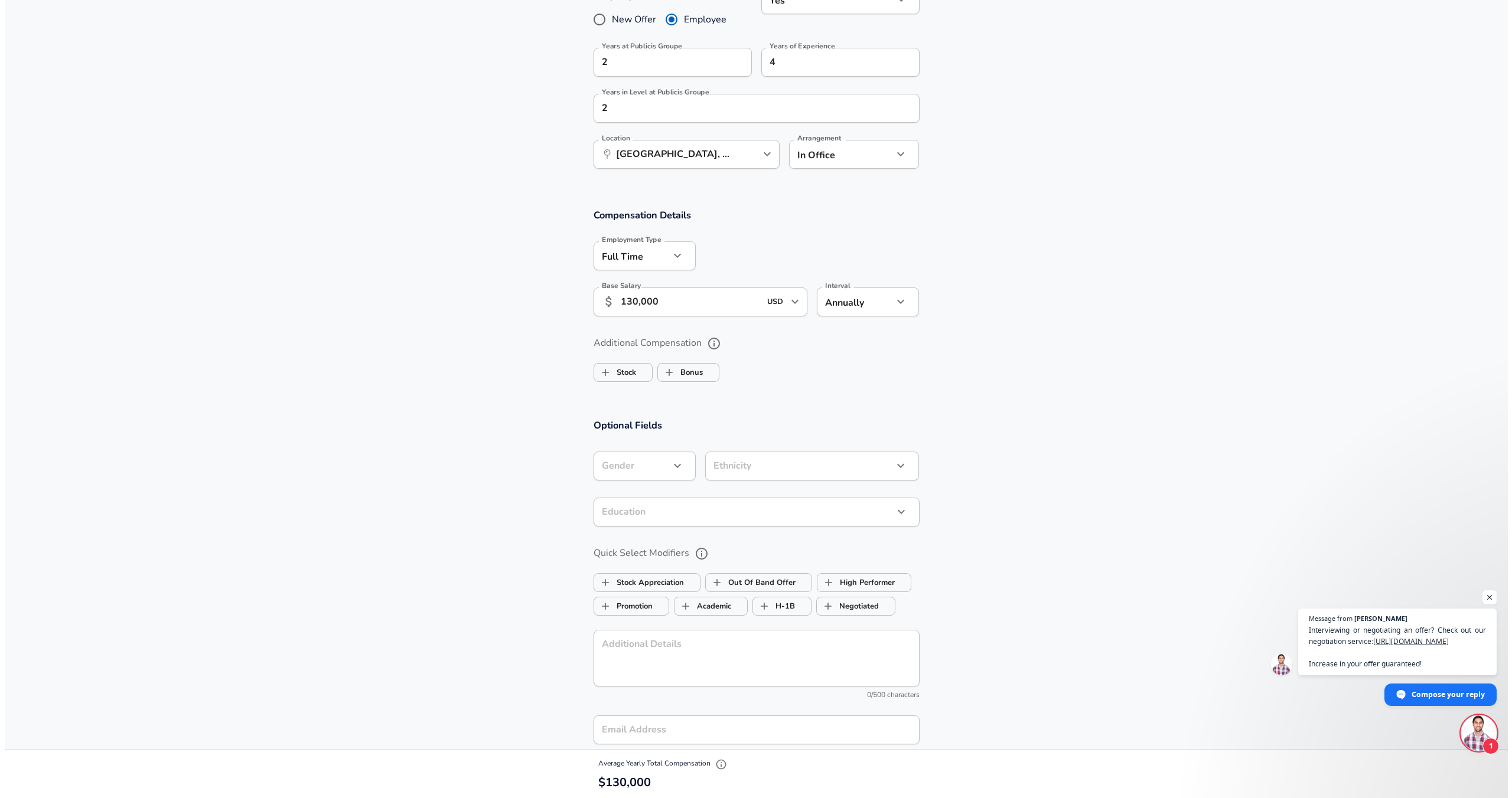
scroll to position [919, 0]
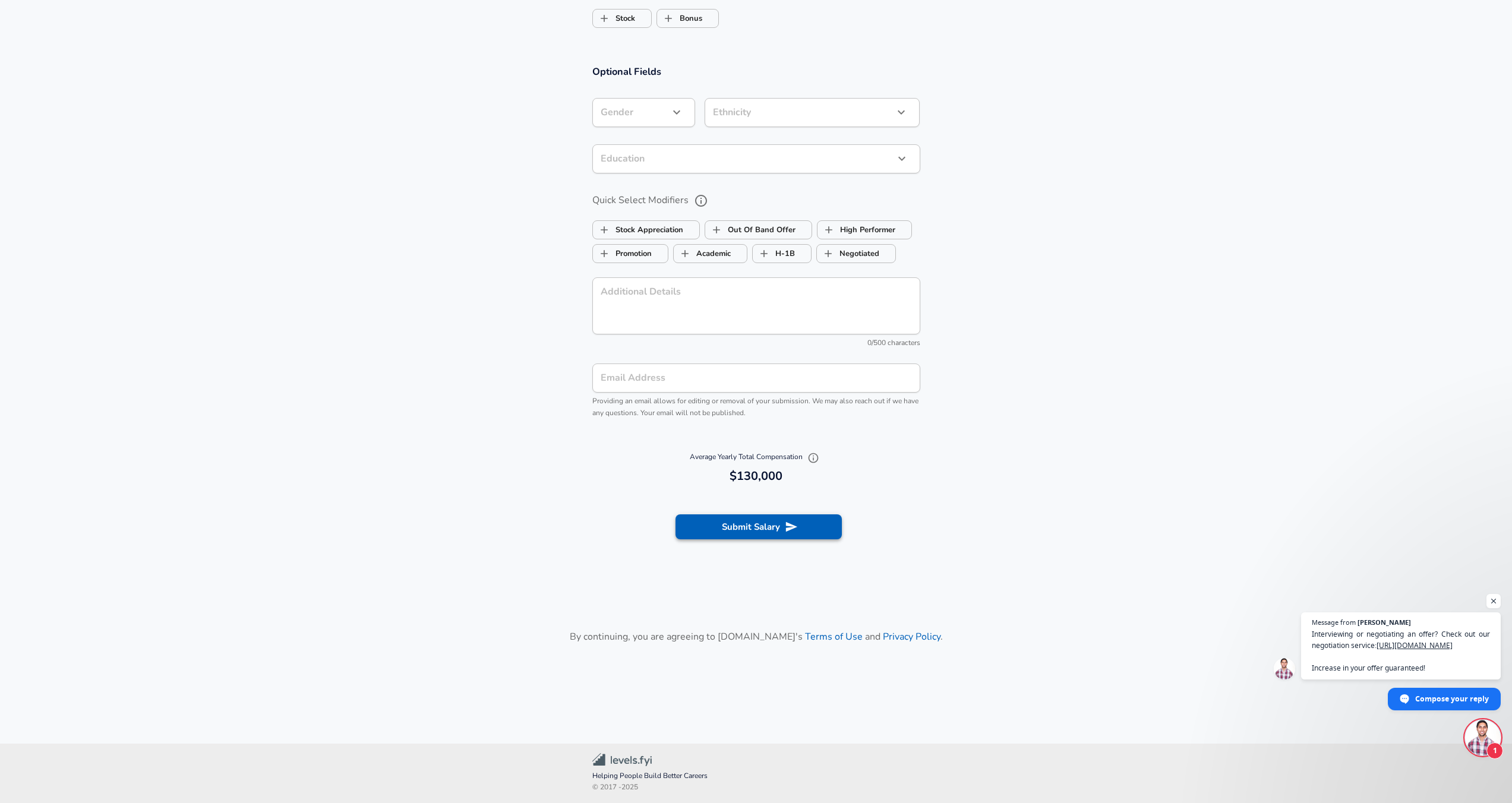
click at [785, 525] on icon "submit" at bounding box center [791, 527] width 13 height 13
